Goal: Transaction & Acquisition: Purchase product/service

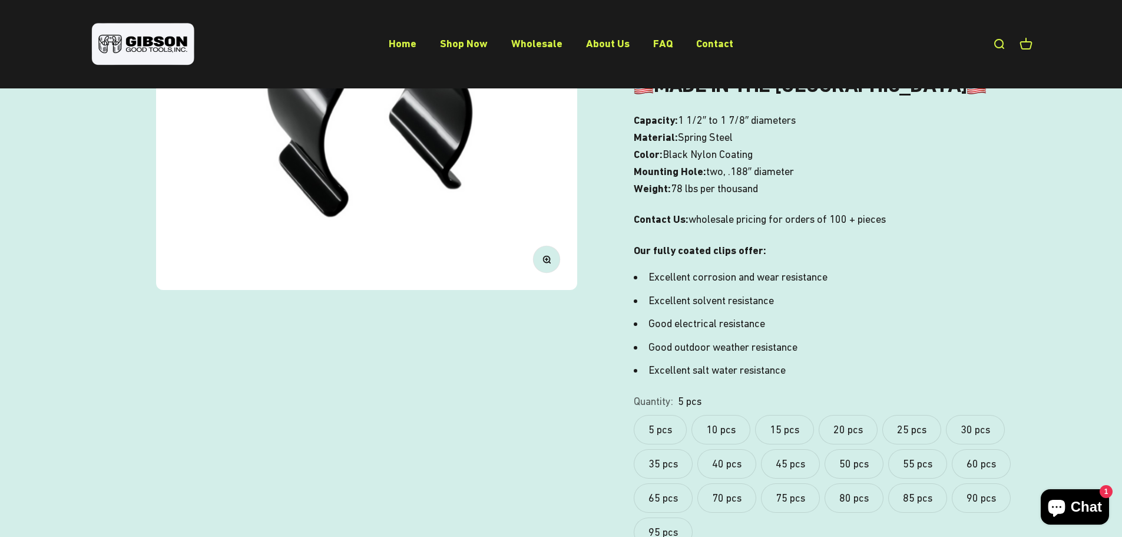
scroll to position [471, 0]
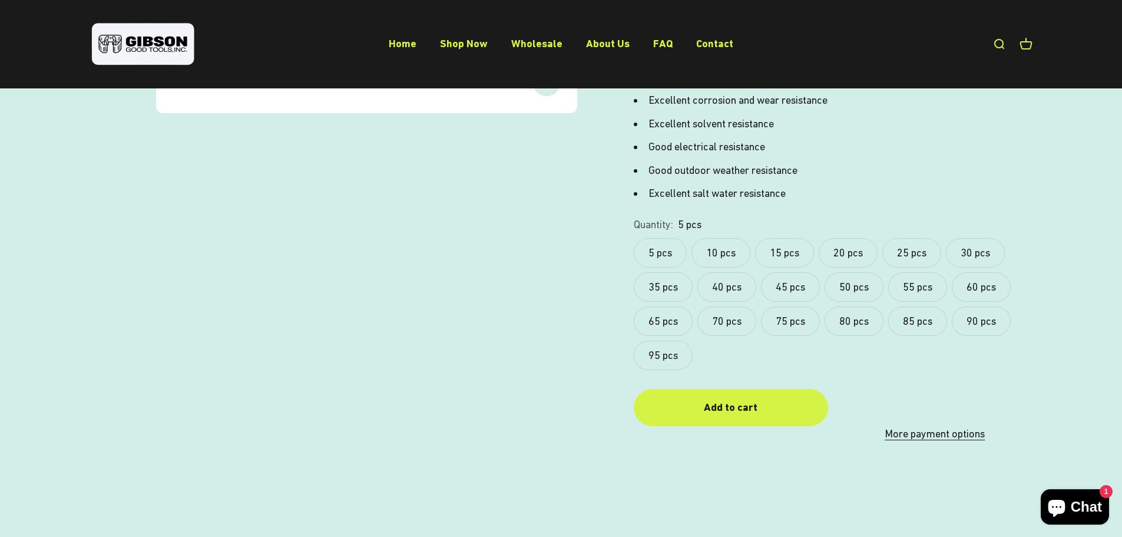
click at [666, 355] on label "95 pcs" at bounding box center [663, 355] width 59 height 29
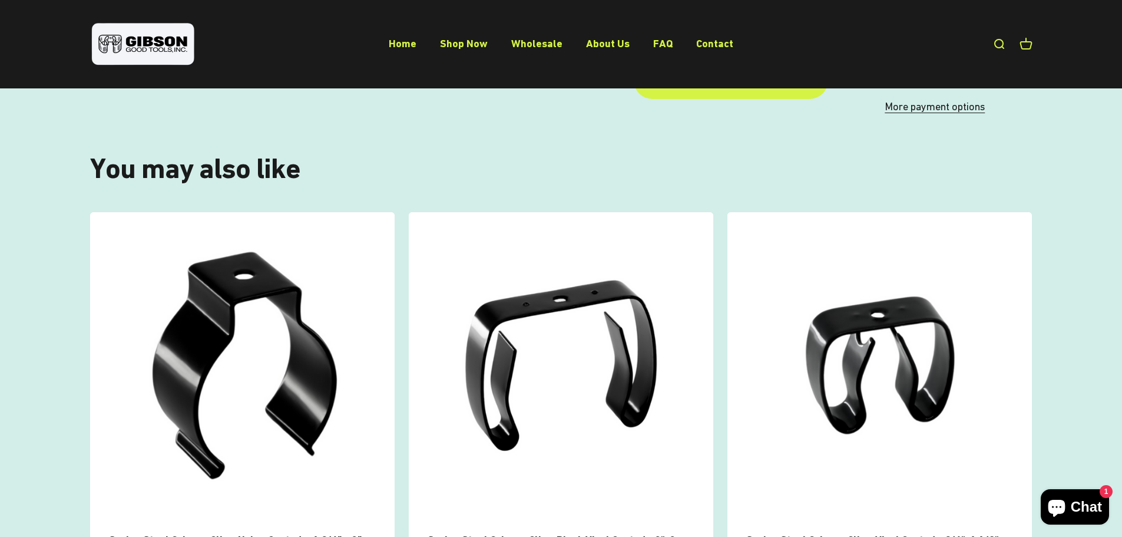
scroll to position [825, 0]
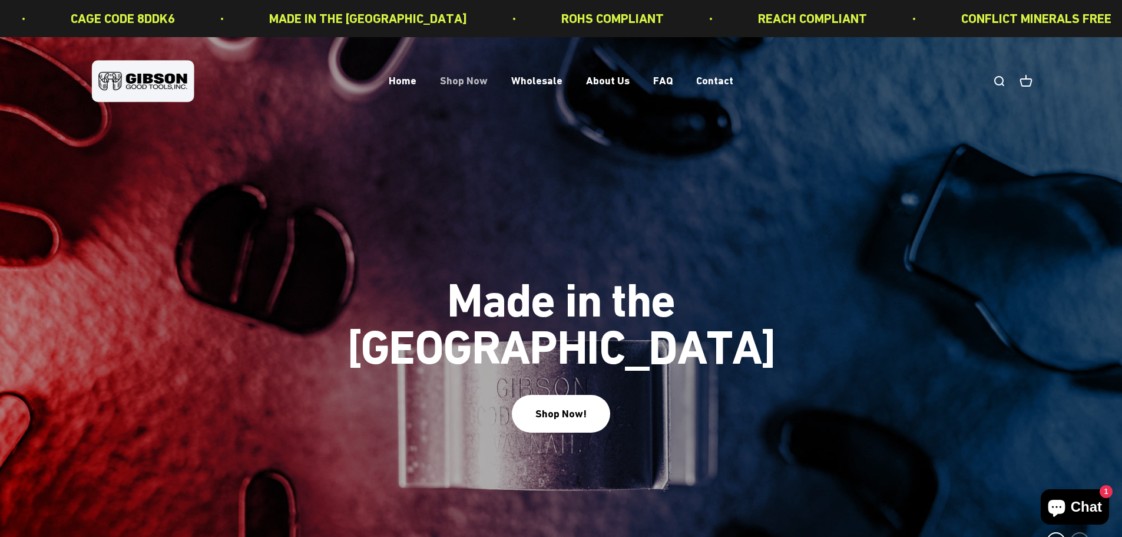
click at [472, 81] on link "Shop Now" at bounding box center [464, 81] width 48 height 12
